Goal: Task Accomplishment & Management: Use online tool/utility

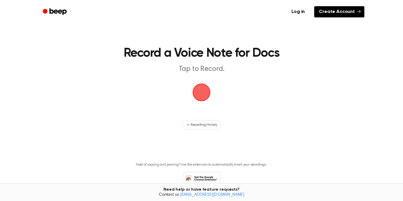
click at [353, 10] on link "Create Account" at bounding box center [339, 11] width 50 height 11
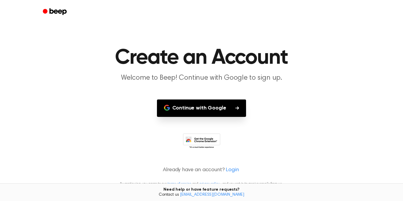
click at [238, 106] on icon "button" at bounding box center [237, 108] width 4 height 4
click at [312, 68] on h1 "Create an Account" at bounding box center [201, 57] width 302 height 21
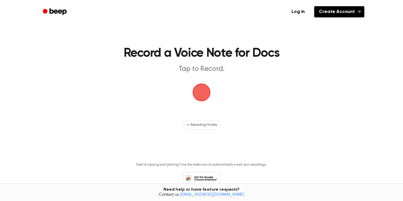
click at [346, 12] on link "Create Account" at bounding box center [339, 11] width 50 height 11
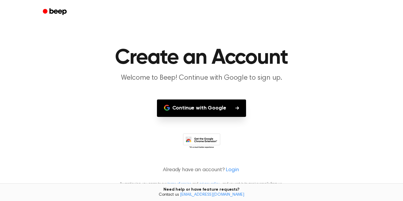
click at [233, 103] on button "Continue with Google" at bounding box center [201, 107] width 89 height 17
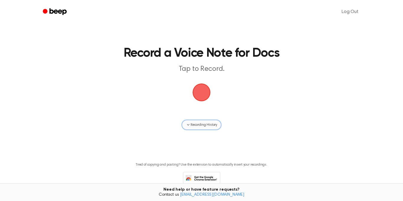
click at [210, 123] on span "Recording History" at bounding box center [203, 124] width 27 height 5
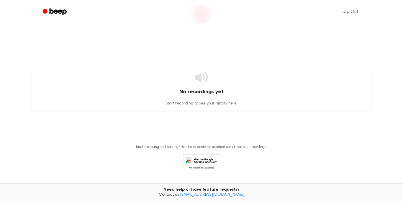
scroll to position [93, 0]
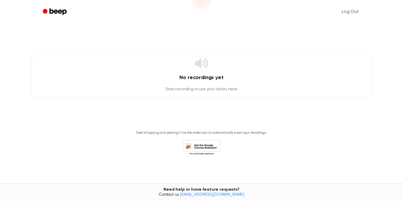
click at [199, 59] on icon at bounding box center [201, 63] width 14 height 14
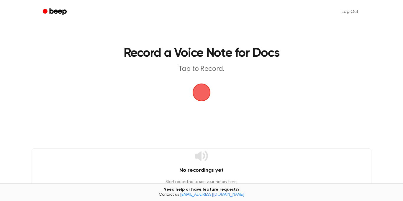
click at [202, 88] on span "button" at bounding box center [201, 92] width 17 height 17
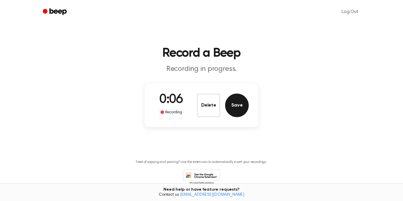
click at [238, 105] on button "Save" at bounding box center [237, 105] width 24 height 24
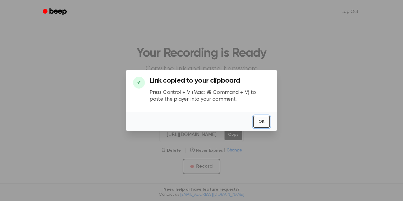
click at [262, 118] on button "OK" at bounding box center [261, 122] width 17 height 12
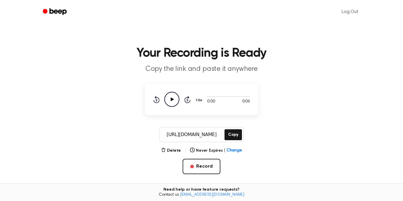
click at [174, 98] on icon "Play Audio" at bounding box center [171, 99] width 15 height 15
click at [199, 163] on button "Record" at bounding box center [200, 166] width 37 height 15
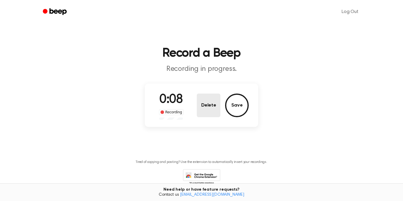
click at [204, 106] on button "Delete" at bounding box center [209, 105] width 24 height 24
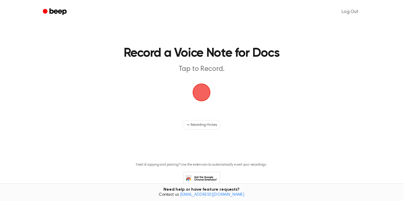
click at [201, 86] on span "button" at bounding box center [201, 92] width 17 height 17
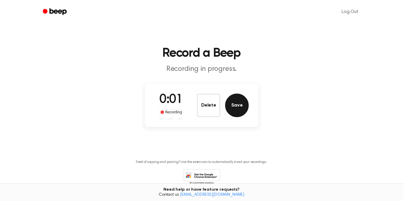
click at [243, 109] on button "Save" at bounding box center [237, 105] width 24 height 24
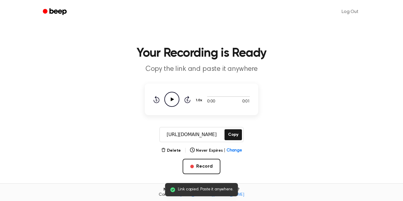
click at [173, 99] on icon at bounding box center [172, 99] width 3 height 4
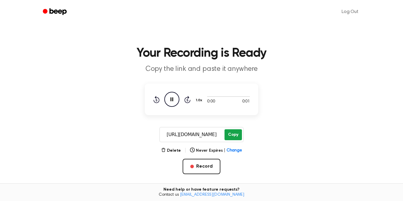
click at [232, 131] on button "Copy" at bounding box center [232, 134] width 17 height 11
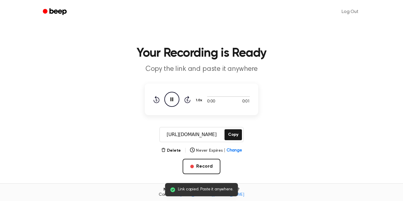
click at [206, 148] on button "Never Expires | Change" at bounding box center [216, 150] width 52 height 6
click at [232, 150] on span "Change" at bounding box center [233, 150] width 15 height 6
click at [258, 133] on div "[URL][DOMAIN_NAME] Copy" at bounding box center [201, 134] width 388 height 15
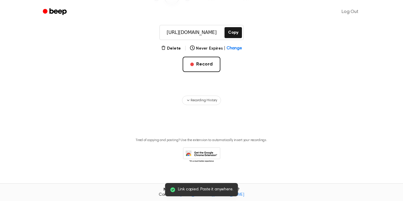
scroll to position [109, 0]
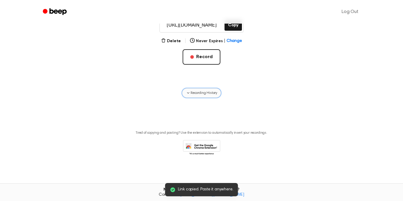
click at [212, 94] on span "Recording History" at bounding box center [203, 92] width 27 height 5
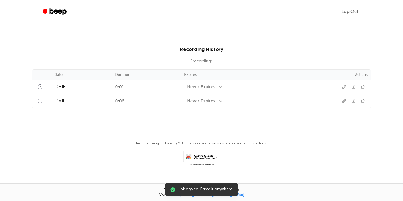
scroll to position [186, 0]
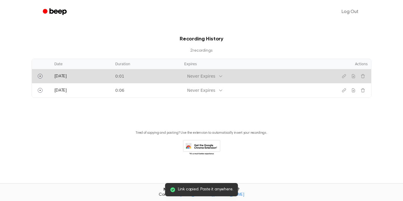
click at [140, 71] on td "0:01" at bounding box center [145, 76] width 69 height 14
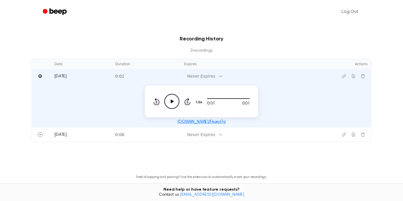
click at [225, 50] on p "2 recording s" at bounding box center [201, 51] width 321 height 6
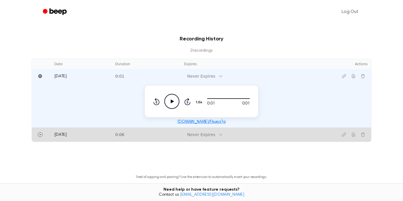
click at [93, 134] on td "[DATE]" at bounding box center [81, 134] width 61 height 14
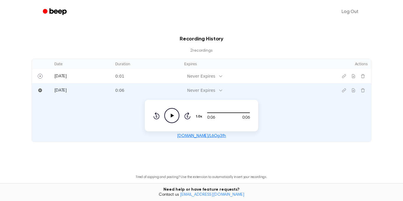
click at [177, 113] on icon "Play Audio" at bounding box center [171, 115] width 15 height 15
click at [177, 113] on icon "Pause Audio" at bounding box center [171, 115] width 15 height 15
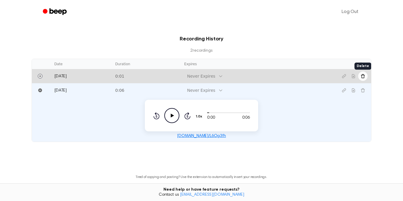
click at [363, 75] on icon "Delete recording" at bounding box center [362, 76] width 4 height 4
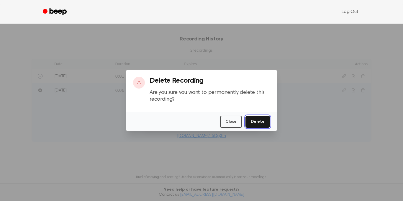
click at [263, 120] on button "Delete" at bounding box center [257, 122] width 24 height 12
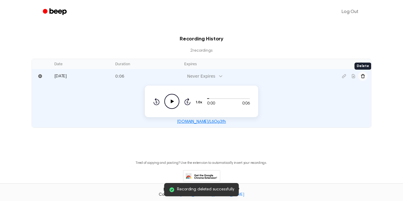
click at [363, 75] on icon "Delete recording" at bounding box center [362, 76] width 4 height 4
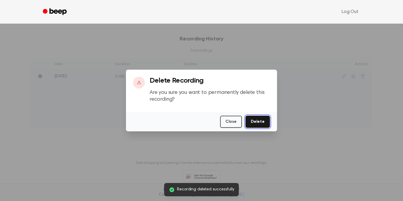
click at [256, 121] on button "Delete" at bounding box center [257, 122] width 24 height 12
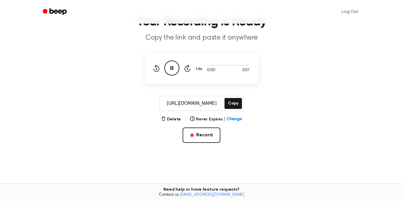
scroll to position [27, 0]
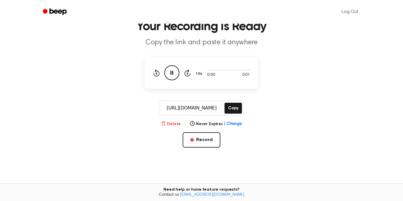
click at [172, 125] on button "Delete" at bounding box center [171, 124] width 20 height 6
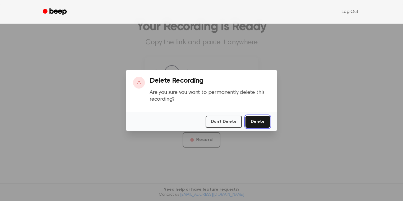
click at [252, 123] on button "Delete" at bounding box center [257, 122] width 24 height 12
click at [256, 124] on button "Delete" at bounding box center [257, 122] width 24 height 12
click at [224, 121] on button "Don't Delete" at bounding box center [223, 122] width 36 height 12
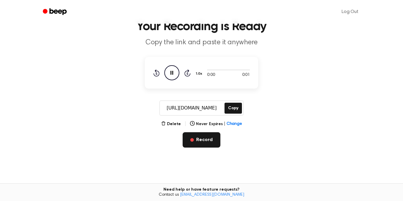
click at [205, 135] on button "Record" at bounding box center [200, 139] width 37 height 15
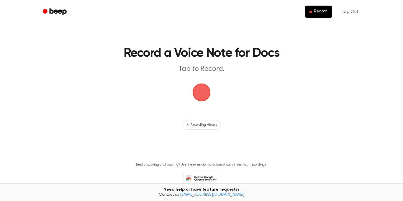
click at [201, 94] on span "button" at bounding box center [201, 92] width 18 height 18
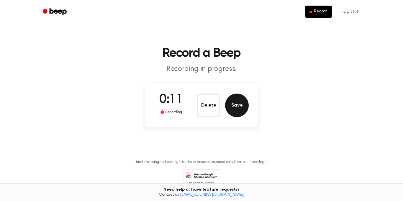
click at [238, 106] on button "Save" at bounding box center [237, 105] width 24 height 24
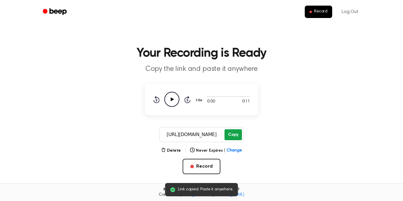
click at [233, 134] on button "Copy" at bounding box center [232, 134] width 17 height 11
click at [202, 167] on button "Record" at bounding box center [200, 166] width 37 height 15
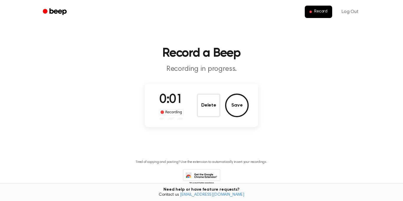
scroll to position [29, 0]
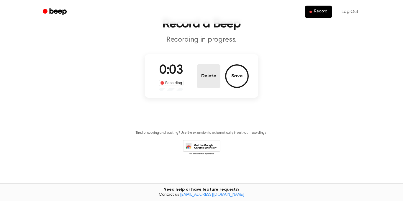
click at [211, 83] on button "Delete" at bounding box center [209, 76] width 24 height 24
